Goal: Task Accomplishment & Management: Complete application form

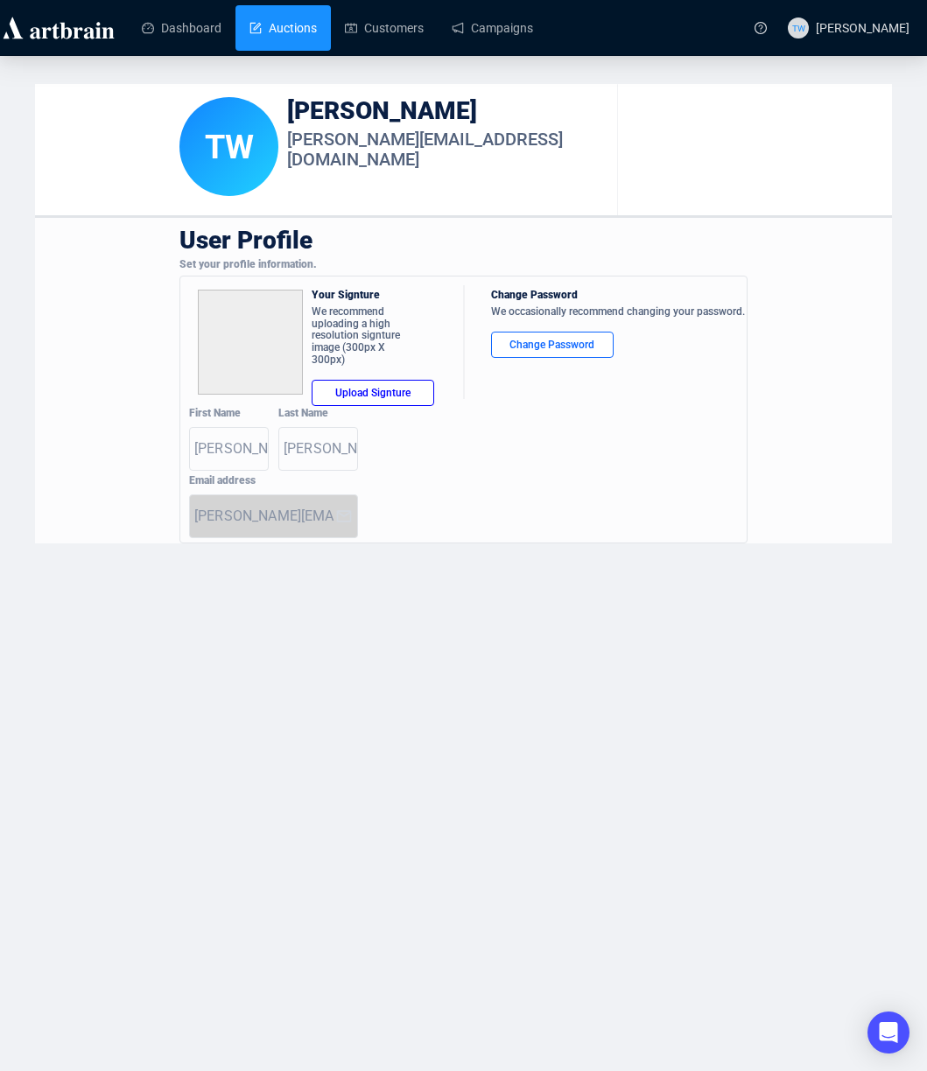
click at [291, 28] on link "Auctions" at bounding box center [282, 28] width 67 height 46
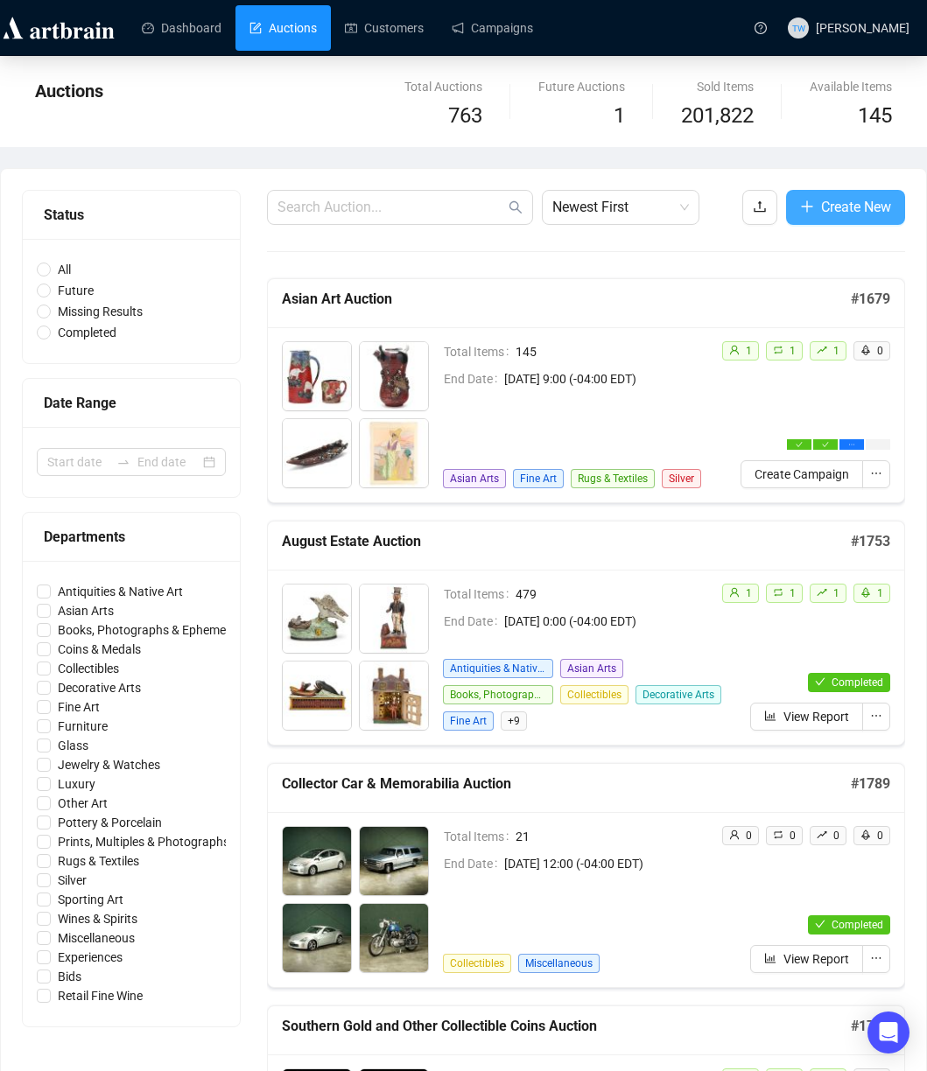
click at [862, 212] on span "Create New" at bounding box center [856, 207] width 70 height 22
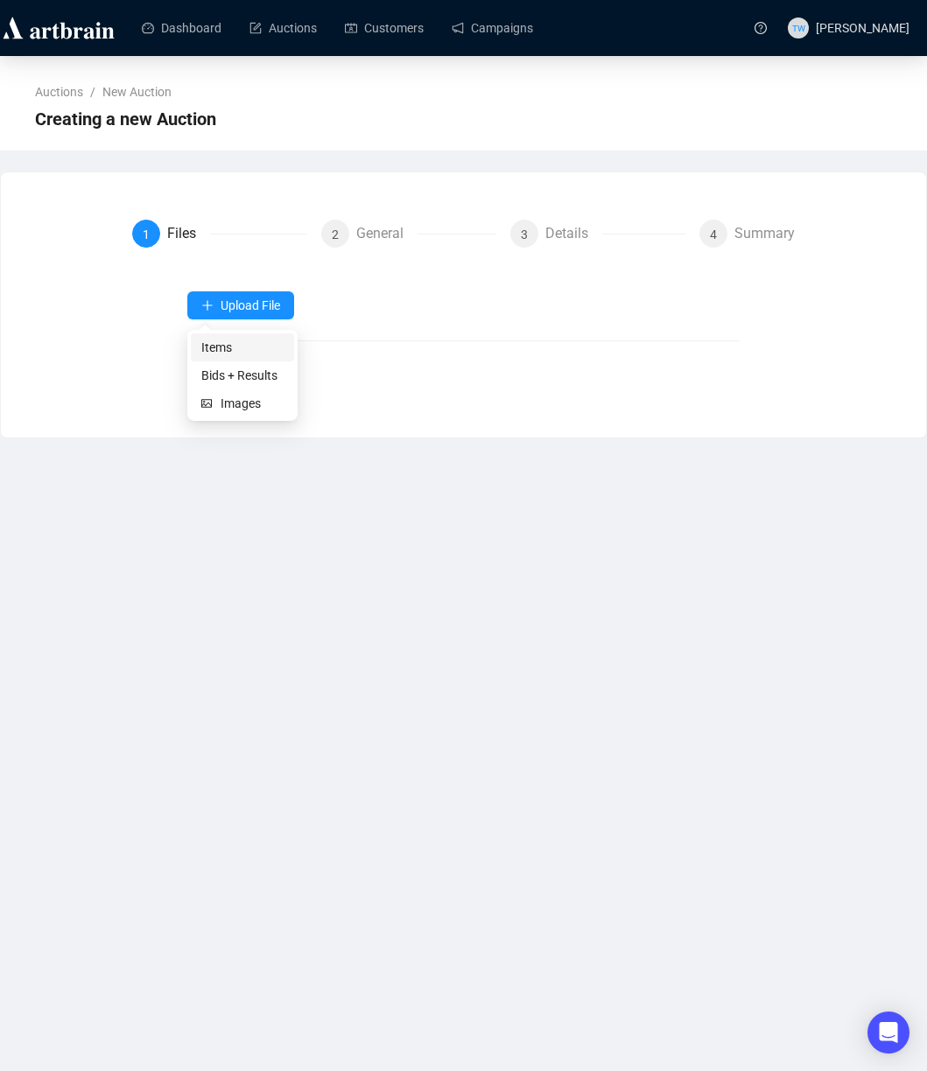
click at [224, 349] on span "Items" at bounding box center [242, 347] width 82 height 19
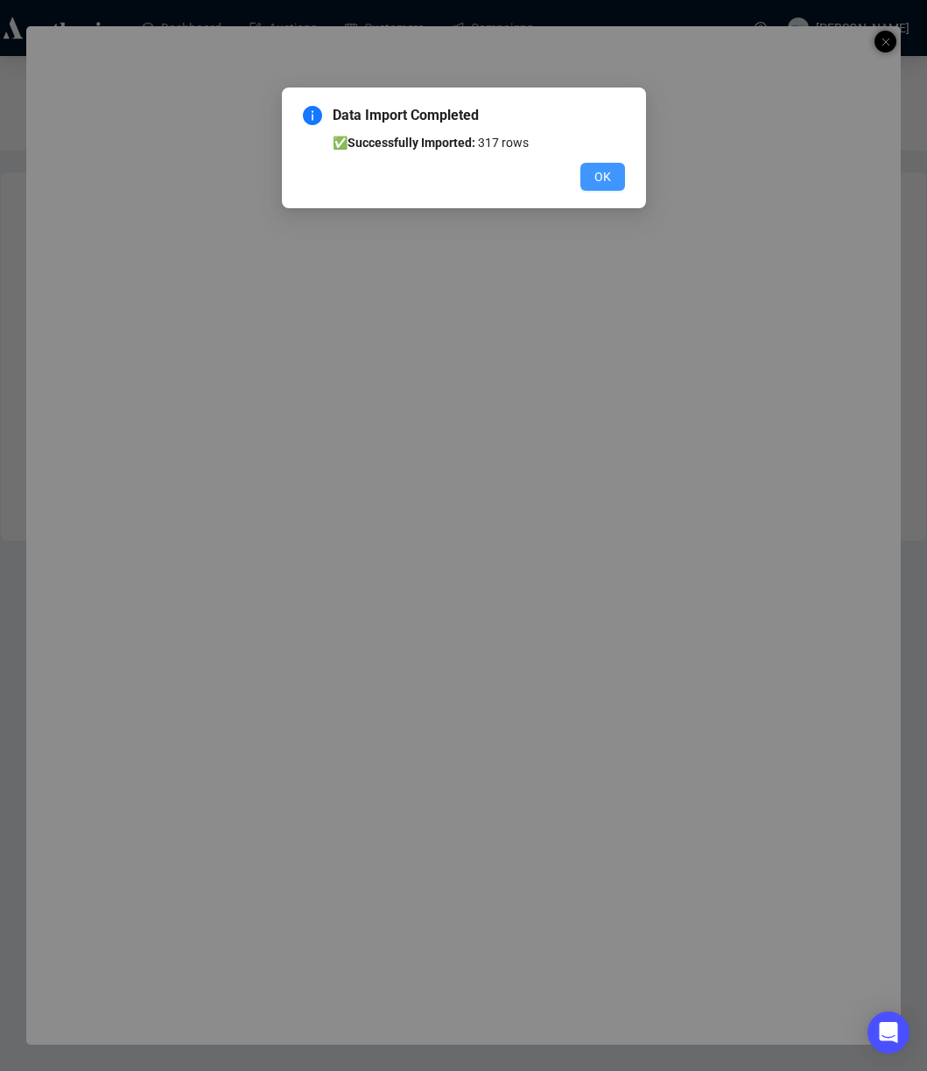
click at [608, 173] on span "OK" at bounding box center [602, 176] width 17 height 19
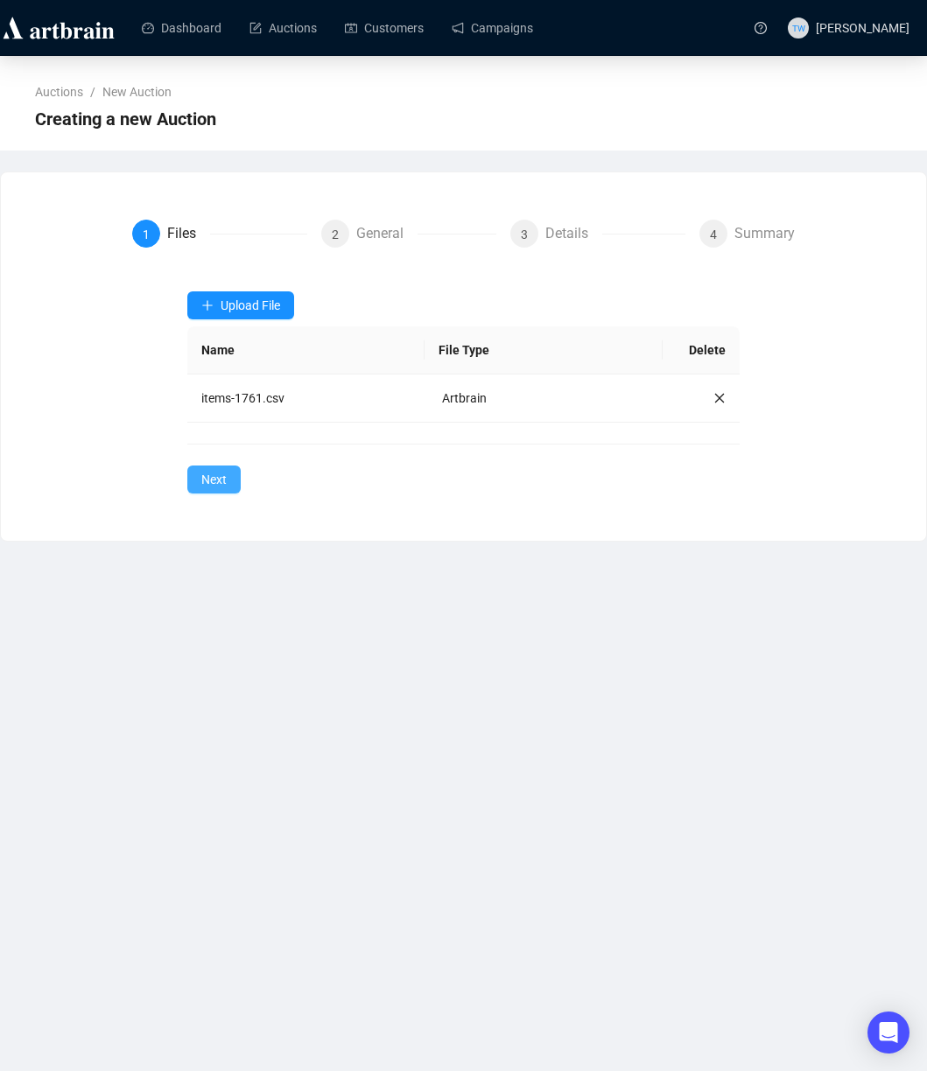
click at [216, 470] on span "Next" at bounding box center [213, 479] width 25 height 19
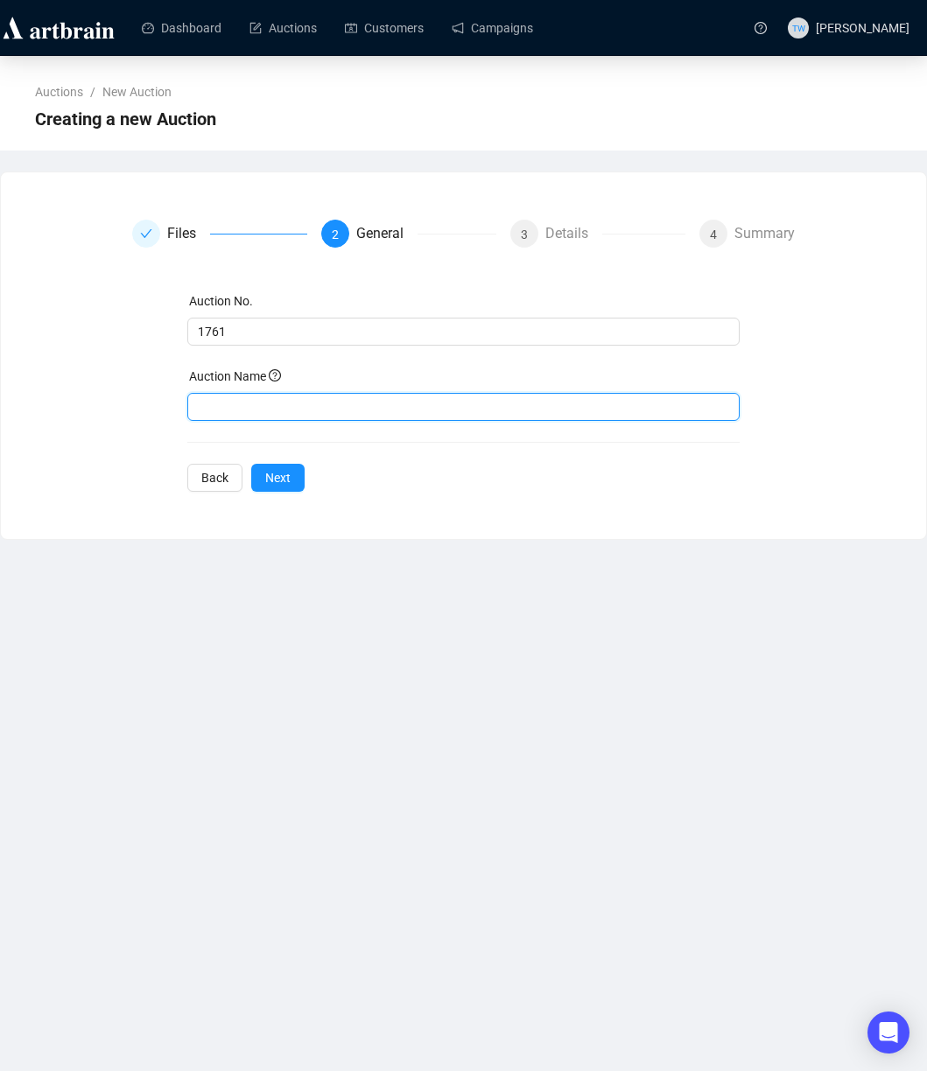
click at [274, 409] on input "text" at bounding box center [463, 407] width 552 height 28
paste input "porting Art Auction"
type input "Sporting Art Auction"
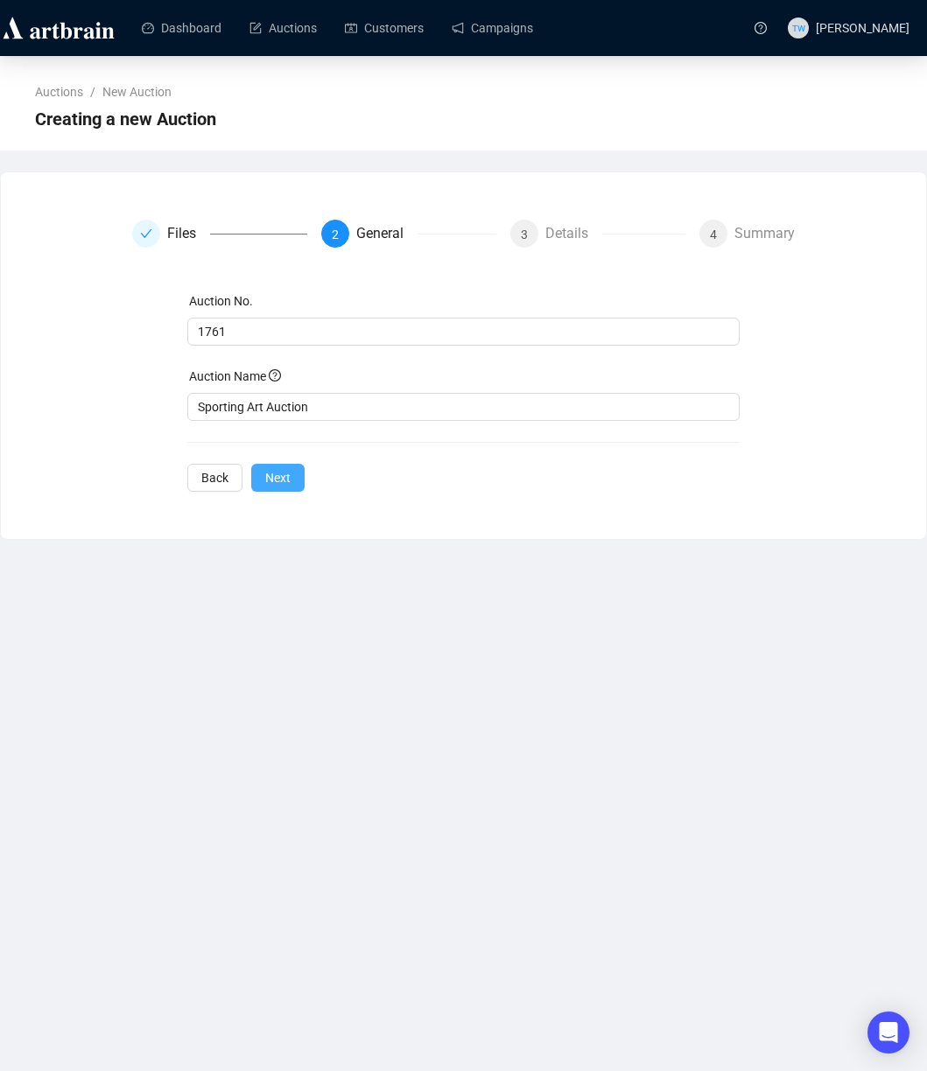
click at [264, 477] on button "Next" at bounding box center [277, 478] width 53 height 28
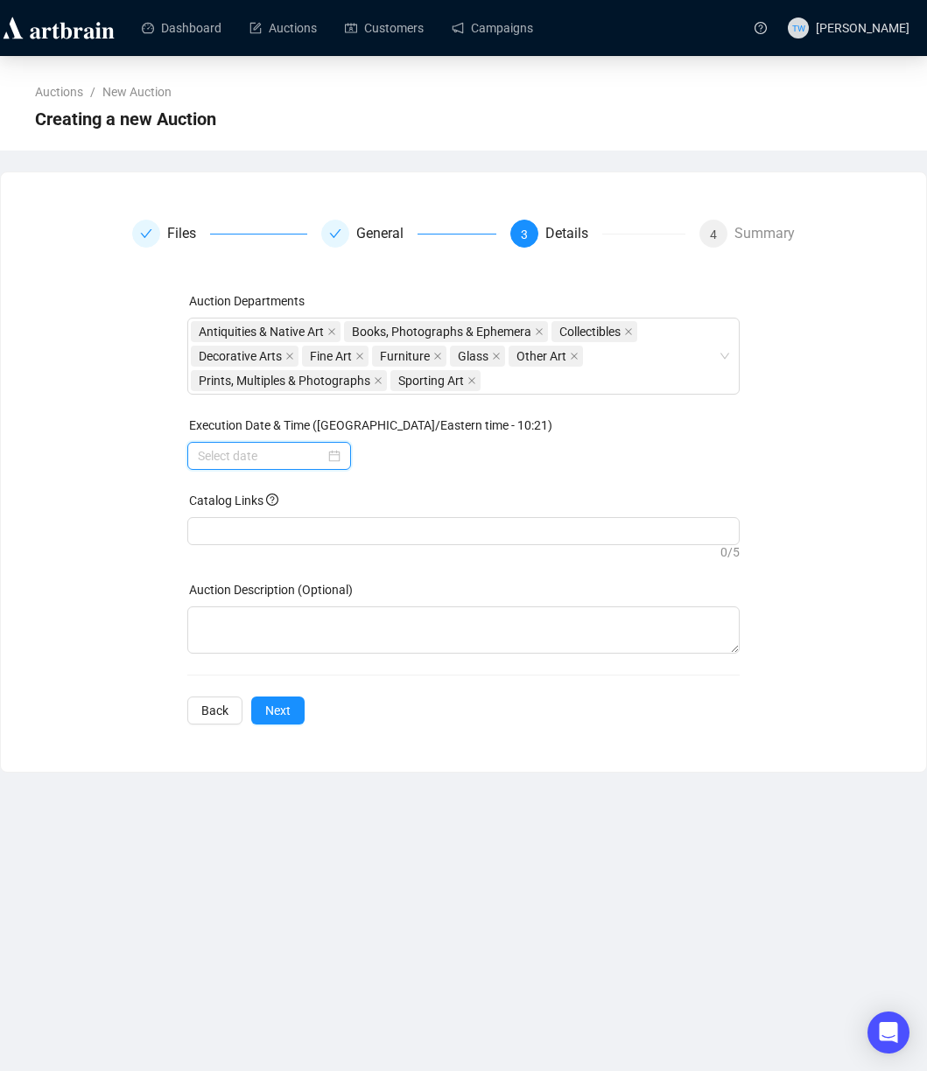
click at [259, 457] on input at bounding box center [261, 455] width 127 height 19
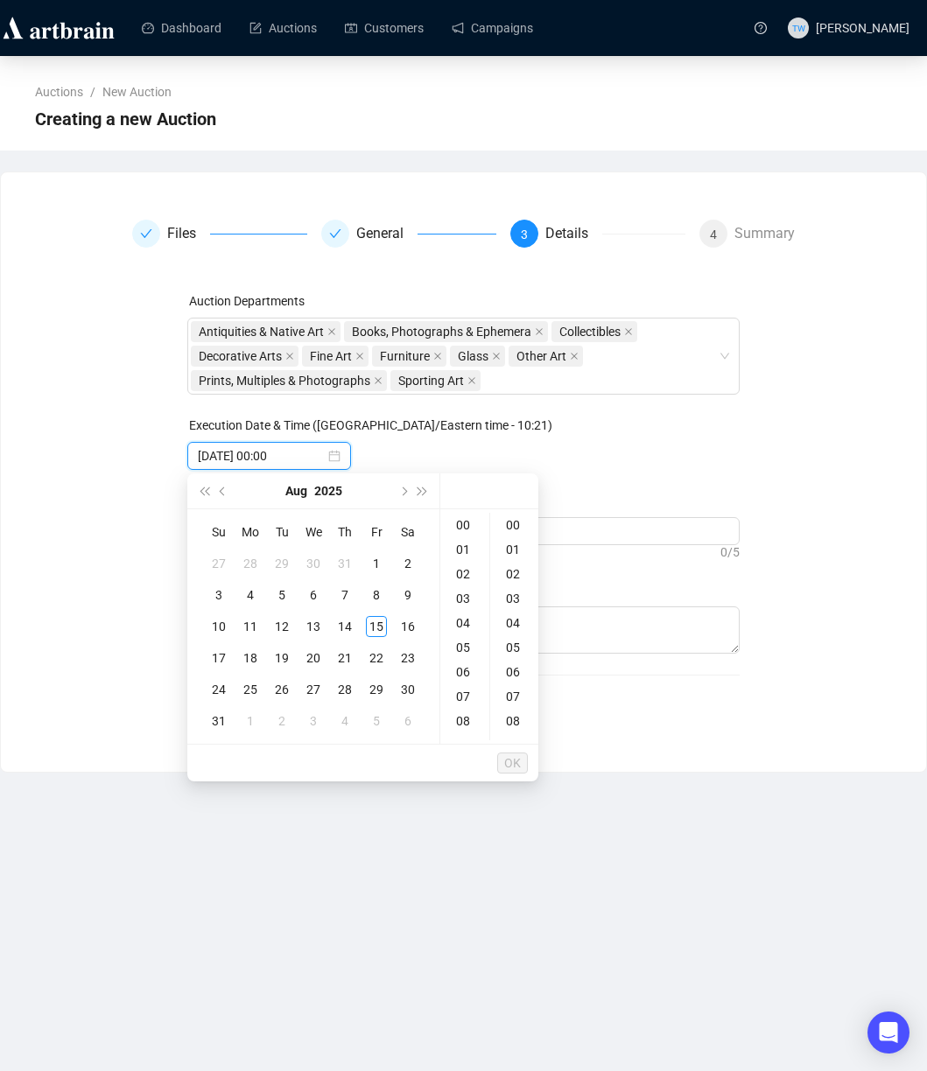
type input "[DATE] 00:00"
click at [347, 691] on div "28" at bounding box center [344, 689] width 21 height 21
click at [458, 685] on div "10" at bounding box center [465, 683] width 42 height 25
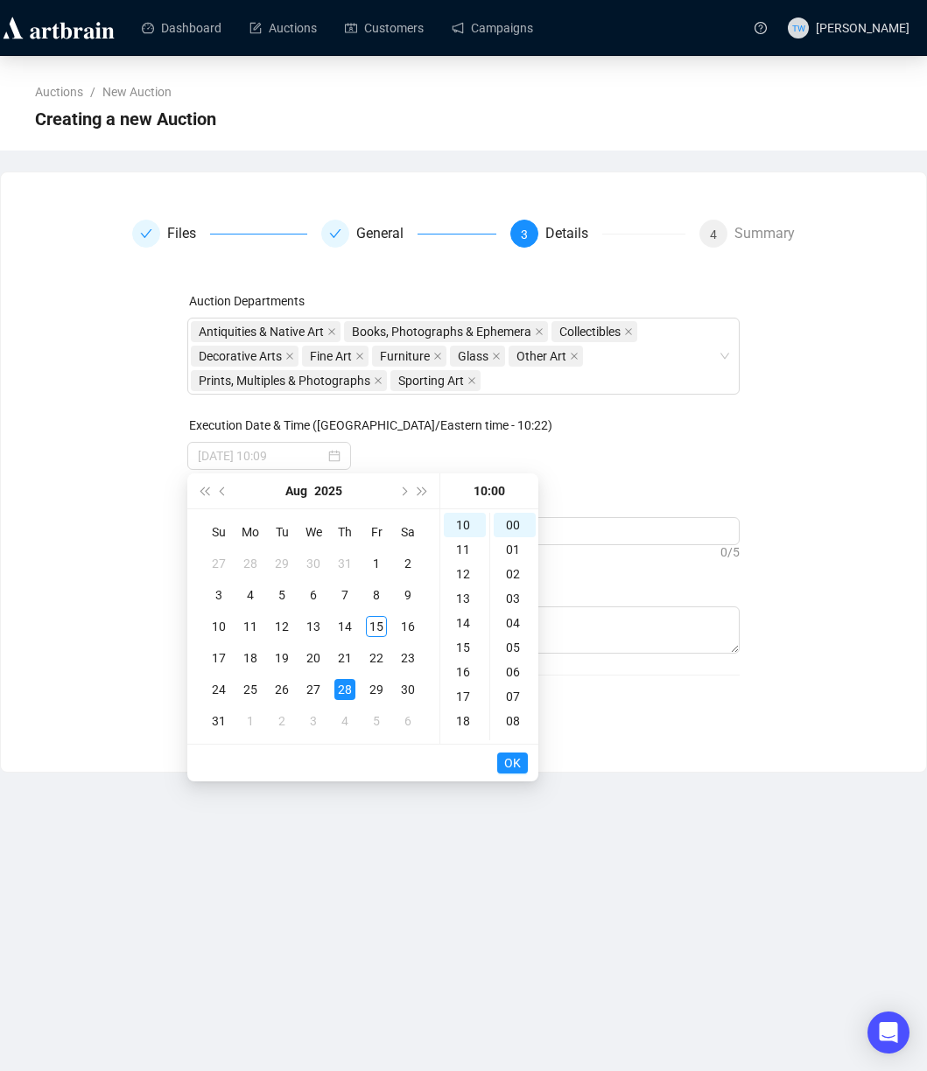
type input "[DATE] 10:00"
click at [526, 764] on button "OK" at bounding box center [512, 763] width 31 height 21
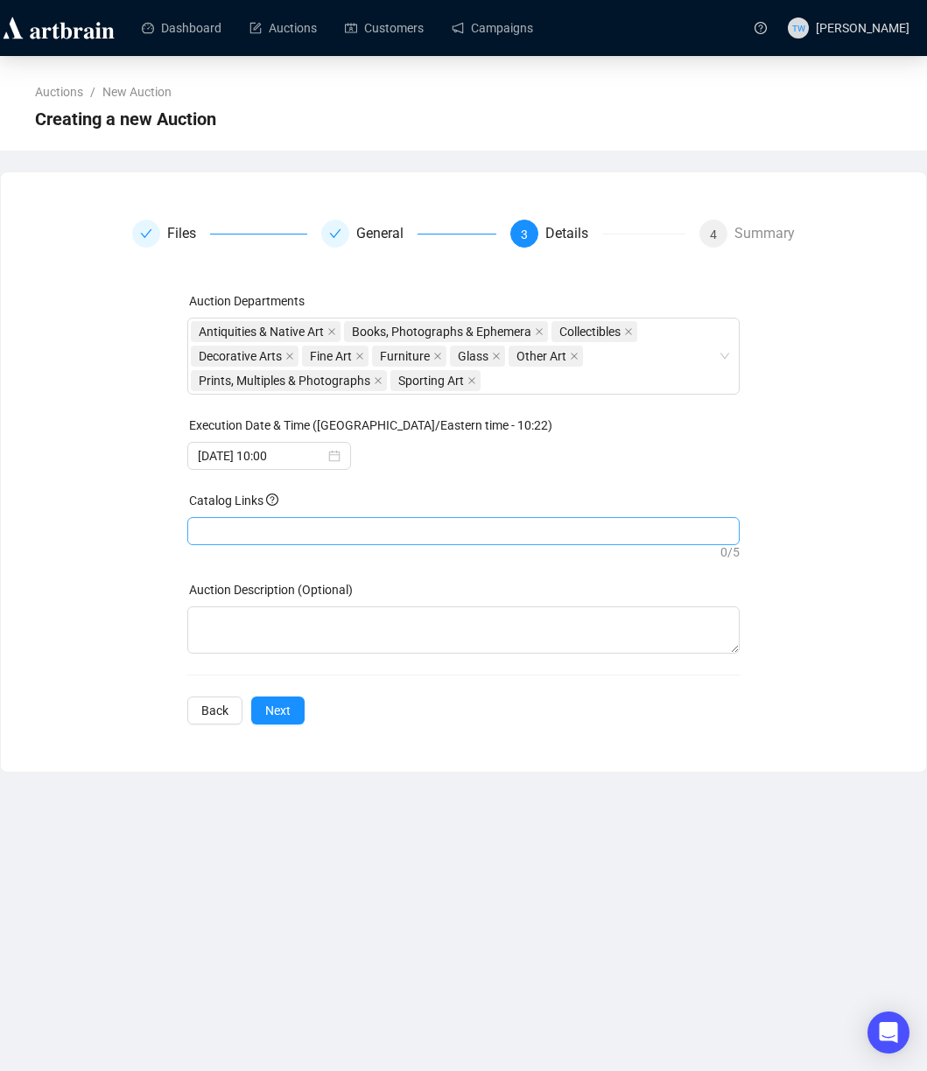
click at [259, 531] on div at bounding box center [463, 531] width 545 height 25
paste input "[URL][DOMAIN_NAME]"
type input "[URL][DOMAIN_NAME]"
drag, startPoint x: 277, startPoint y: 713, endPoint x: 286, endPoint y: 712, distance: 9.7
click at [277, 713] on span "Next" at bounding box center [277, 710] width 25 height 19
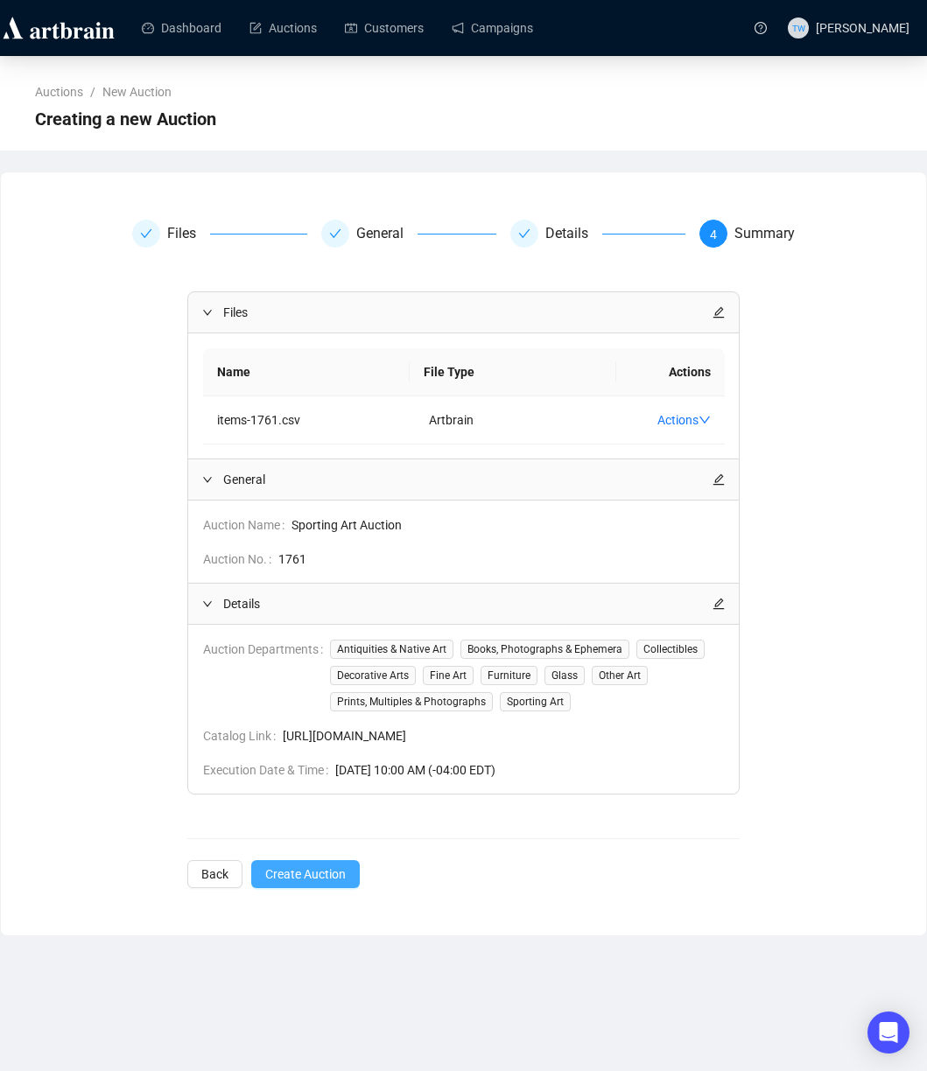
click at [292, 874] on span "Create Auction" at bounding box center [305, 874] width 81 height 19
